Goal: Navigation & Orientation: Find specific page/section

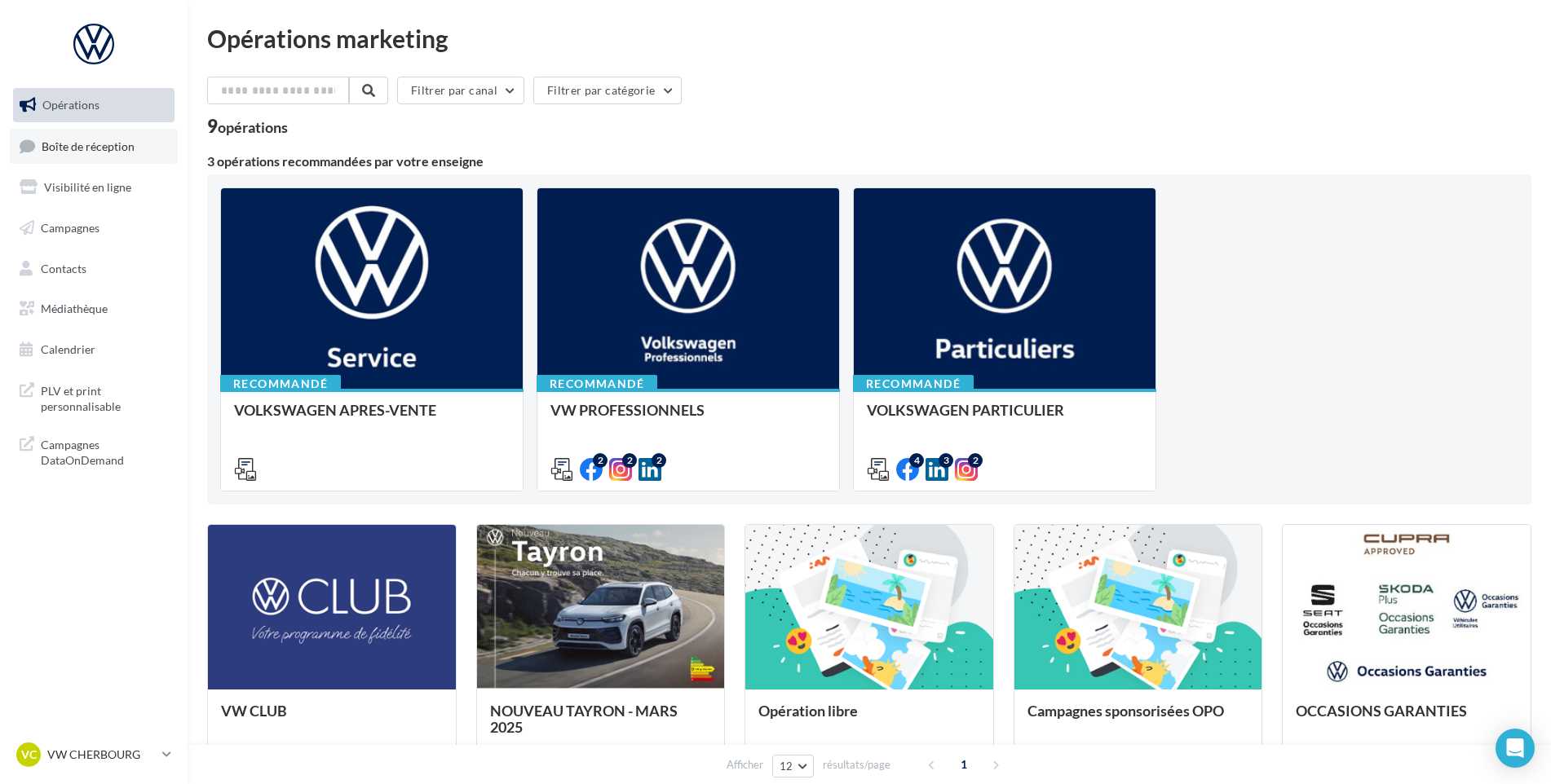
click at [55, 141] on span "Boîte de réception" at bounding box center [88, 145] width 93 height 14
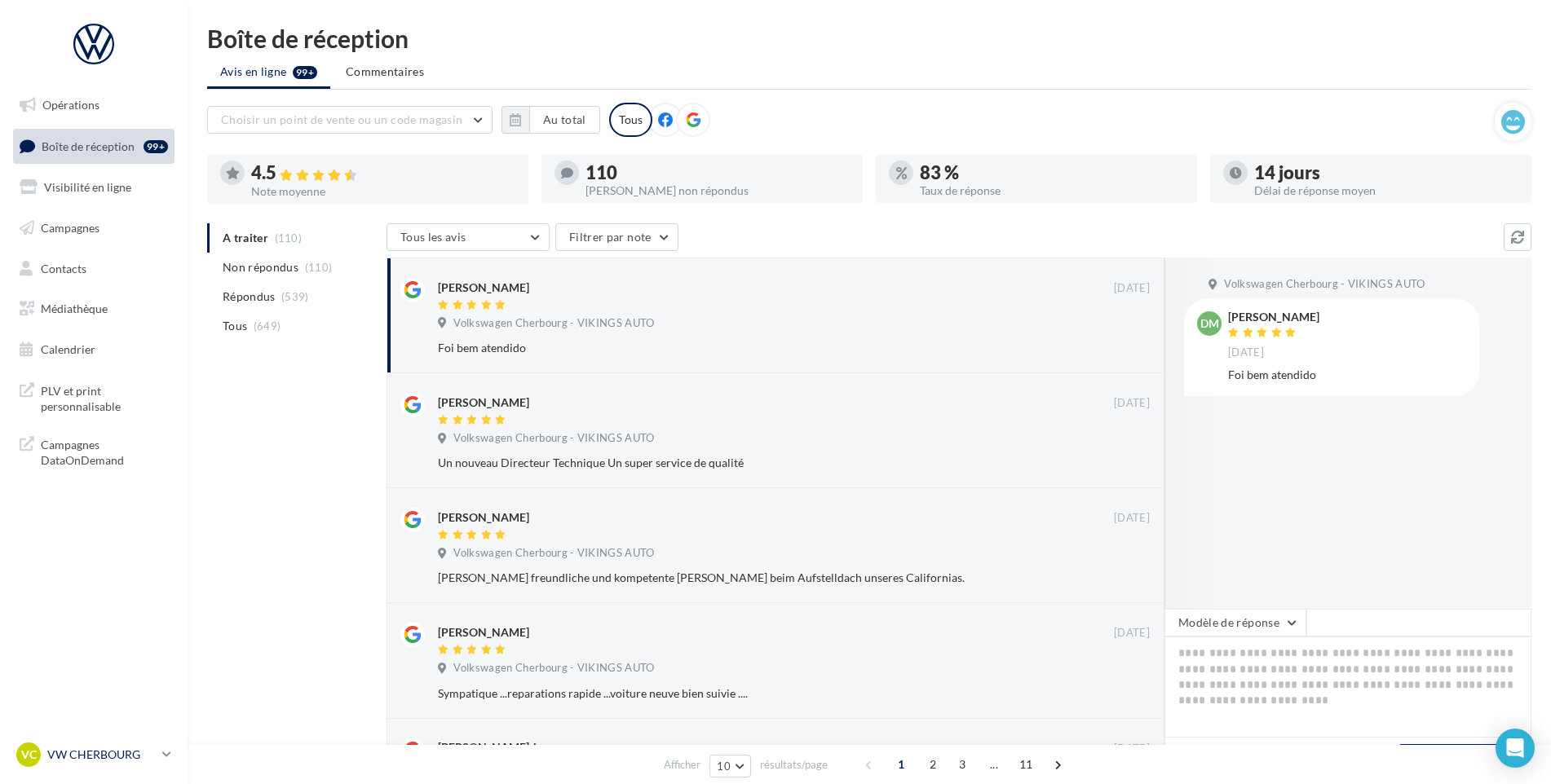
click at [147, 765] on div "VC VW CHERBOURG vw-tour-vau" at bounding box center [86, 755] width 140 height 25
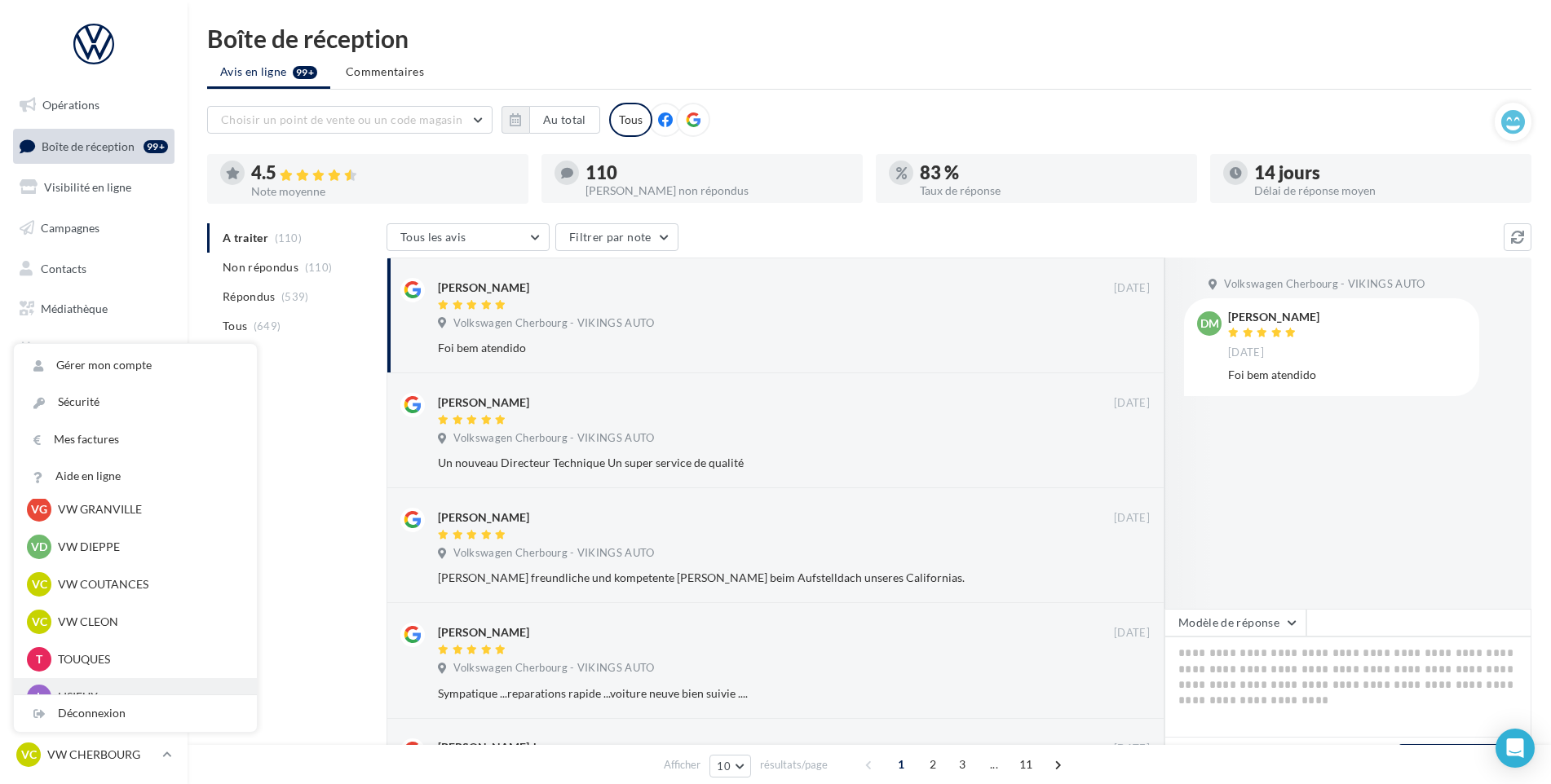
scroll to position [525, 0]
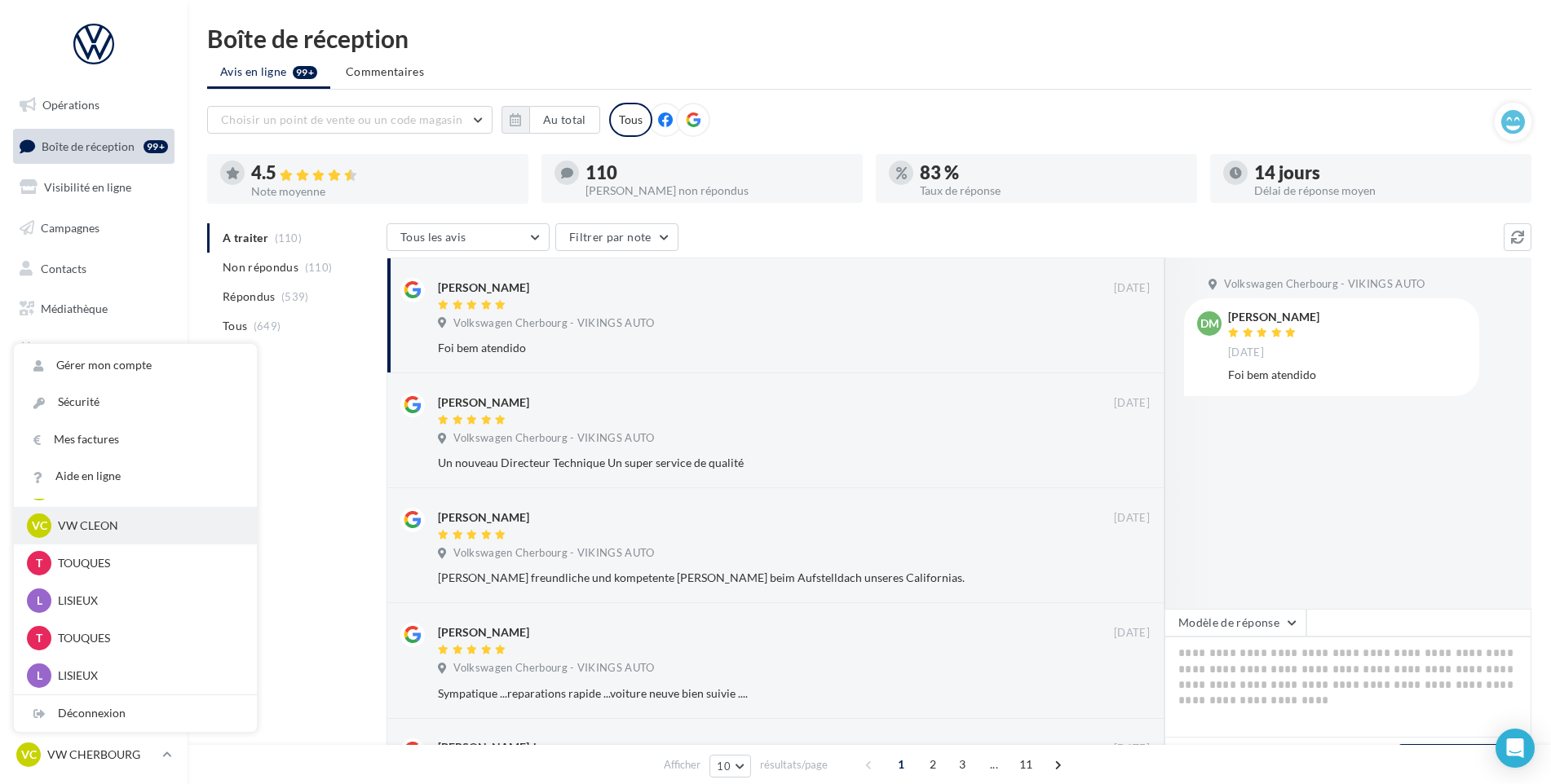
click at [111, 537] on div "VC VW CLEON vw-cle-vau" at bounding box center [136, 525] width 217 height 25
